Goal: Transaction & Acquisition: Download file/media

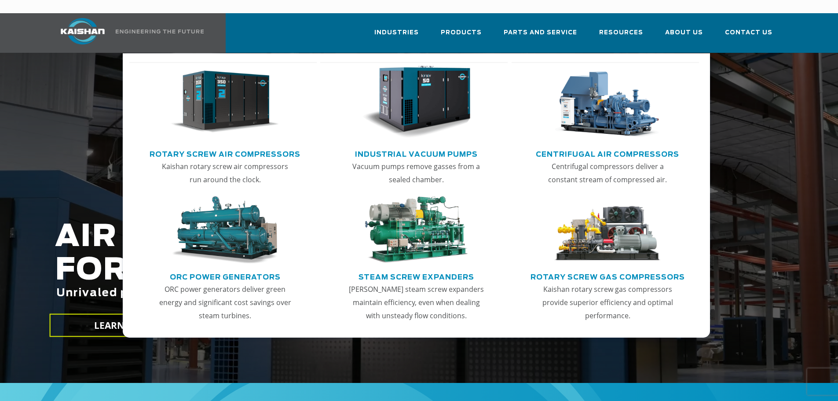
click at [222, 100] on img "Main menu" at bounding box center [225, 102] width 108 height 73
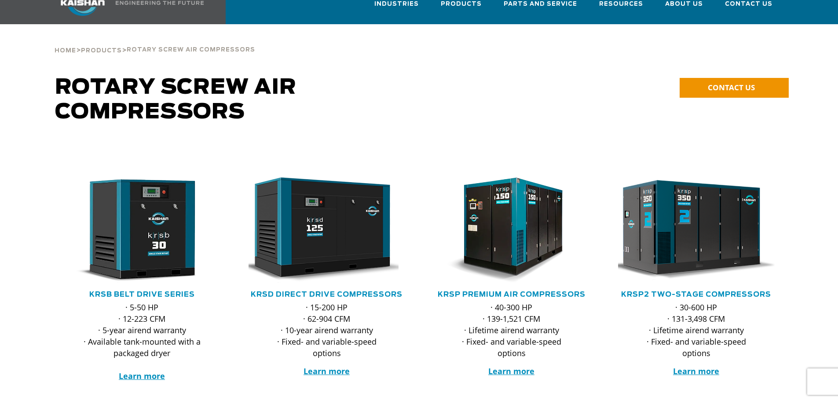
scroll to position [44, 0]
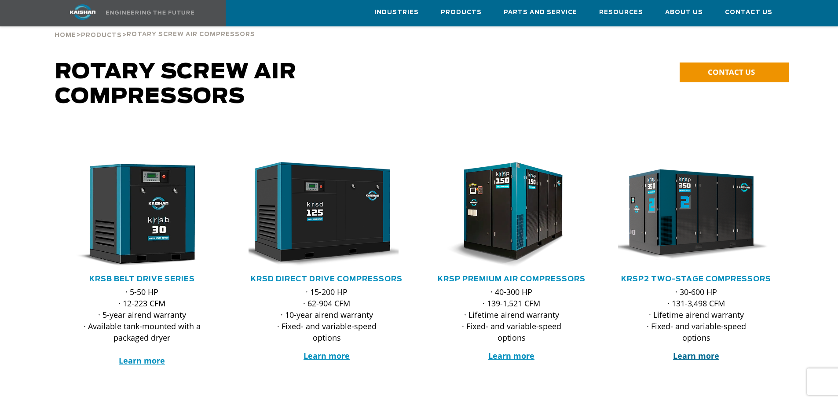
click at [692, 350] on strong "Learn more" at bounding box center [696, 355] width 46 height 11
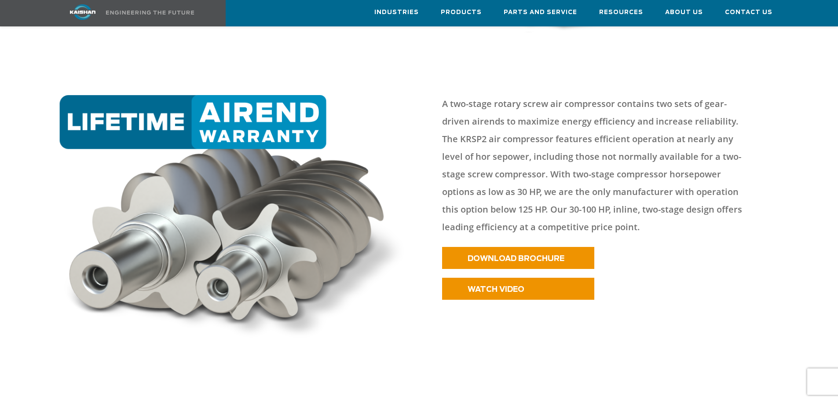
scroll to position [352, 0]
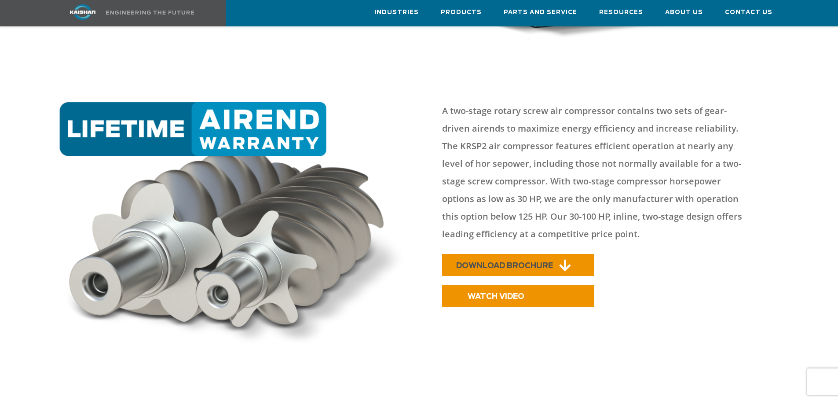
click at [545, 254] on link "DOWNLOAD BROCHURE" at bounding box center [518, 265] width 152 height 22
